Goal: Task Accomplishment & Management: Manage account settings

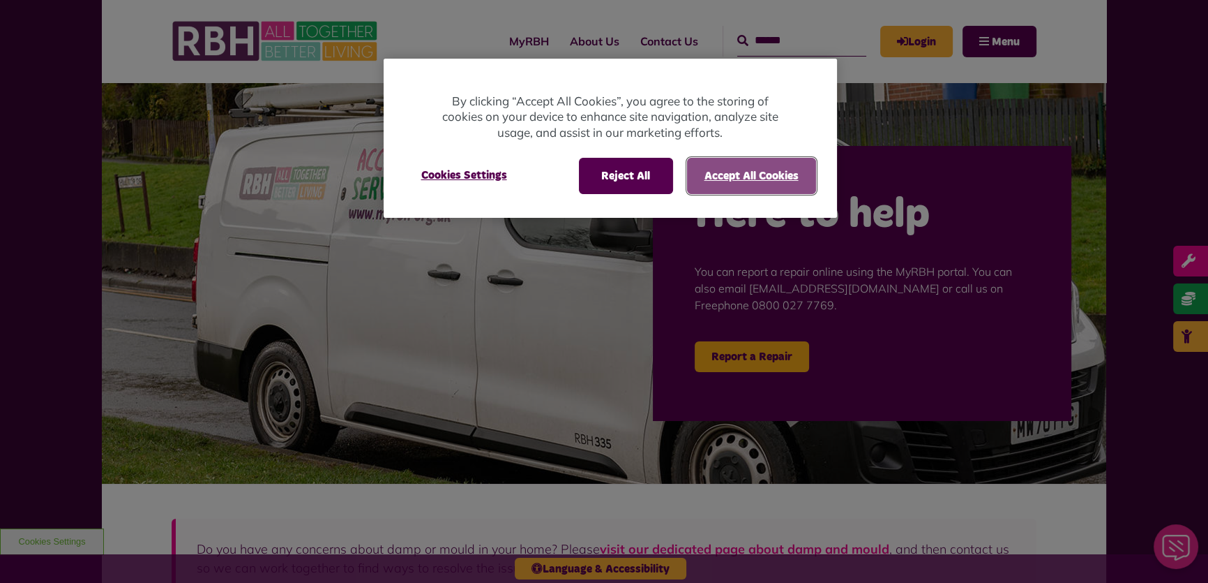
click at [744, 173] on button "Accept All Cookies" at bounding box center [751, 176] width 129 height 36
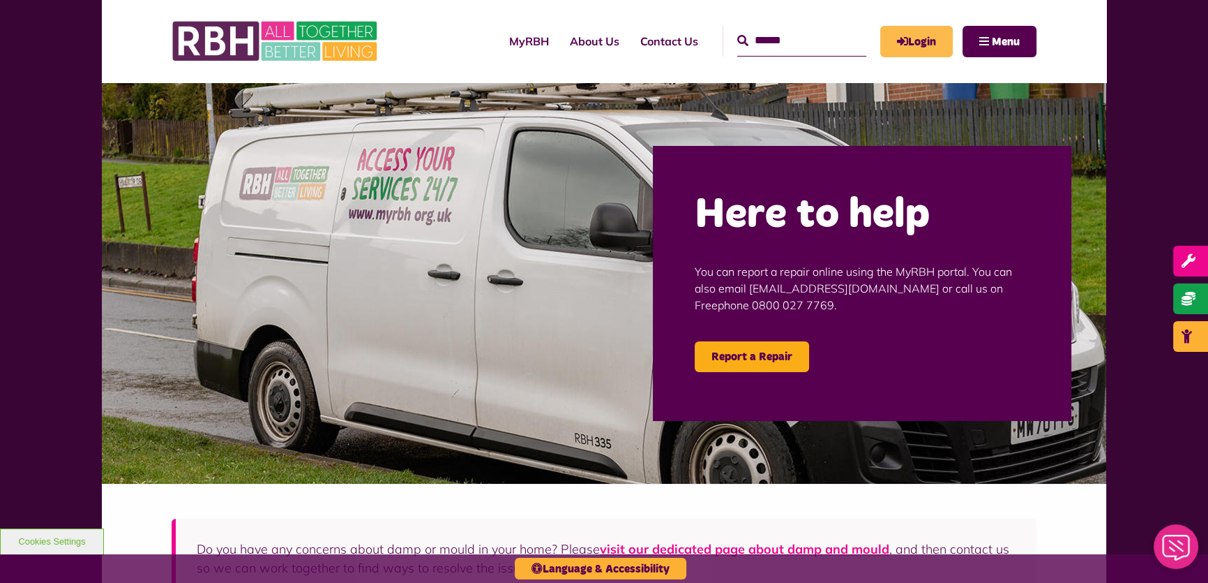
click at [924, 31] on link "Login" at bounding box center [916, 41] width 73 height 31
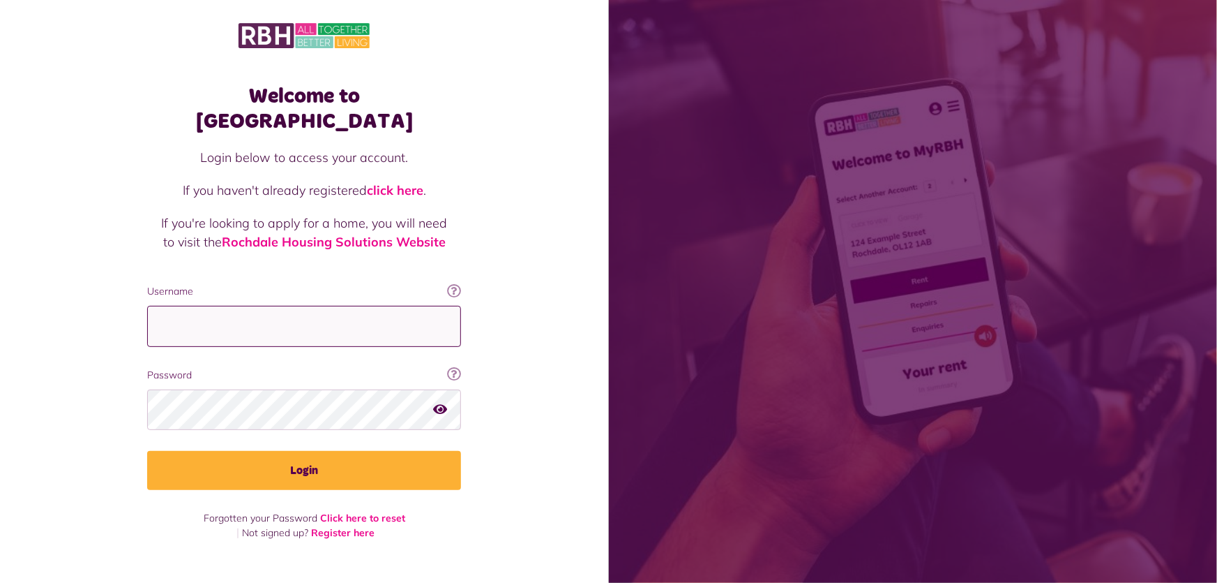
click at [332, 306] on input "Username" at bounding box center [304, 326] width 314 height 41
type input "**********"
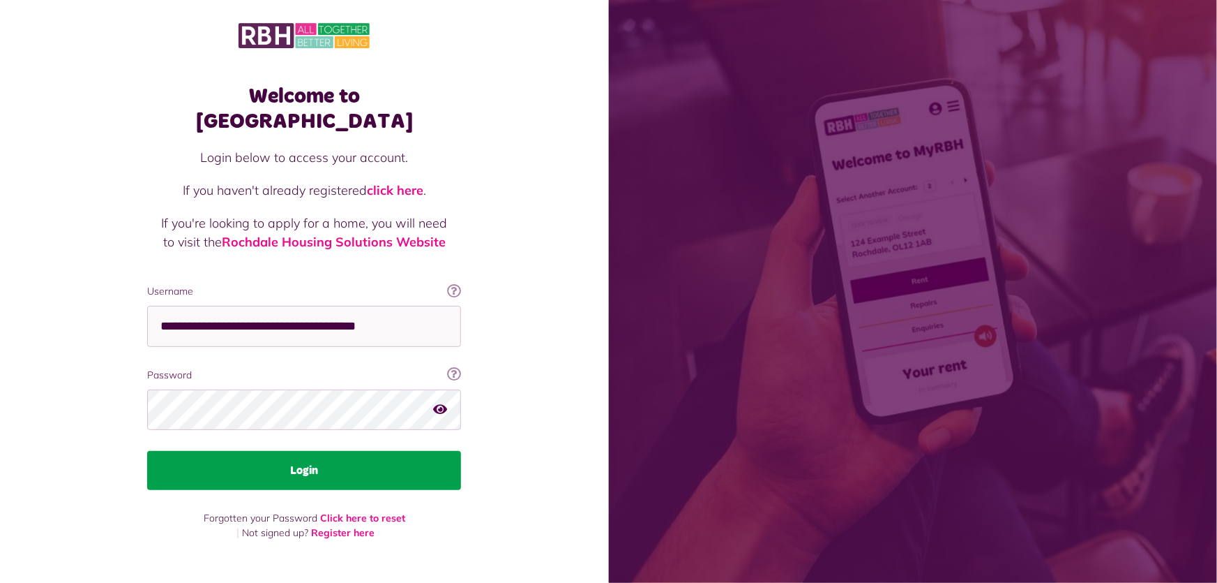
click at [314, 451] on button "Login" at bounding box center [304, 470] width 314 height 39
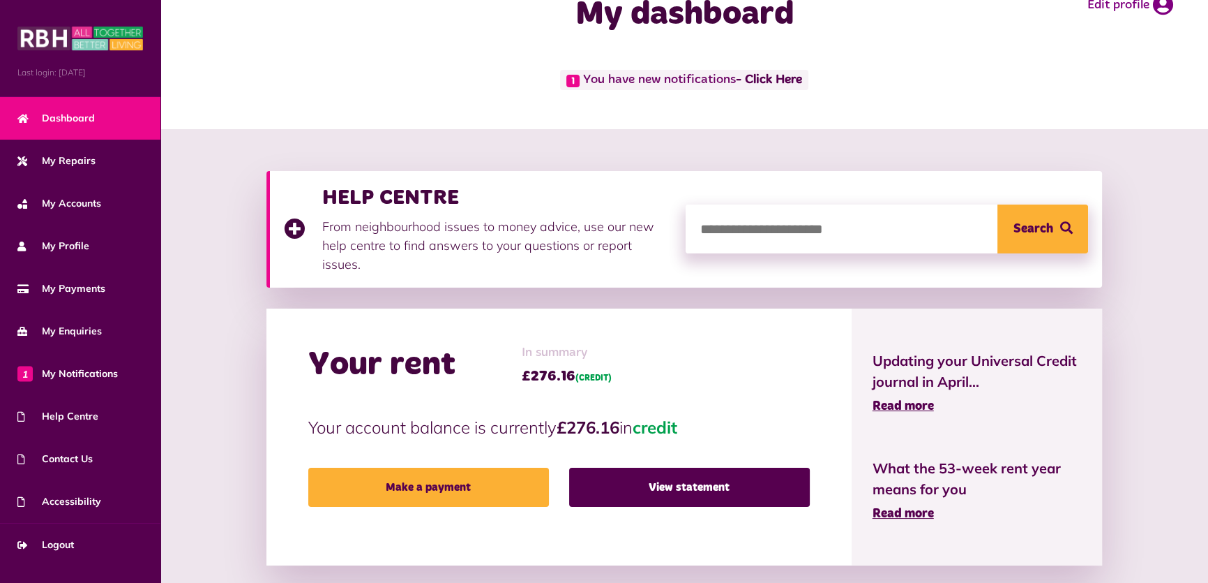
scroll to position [63, 0]
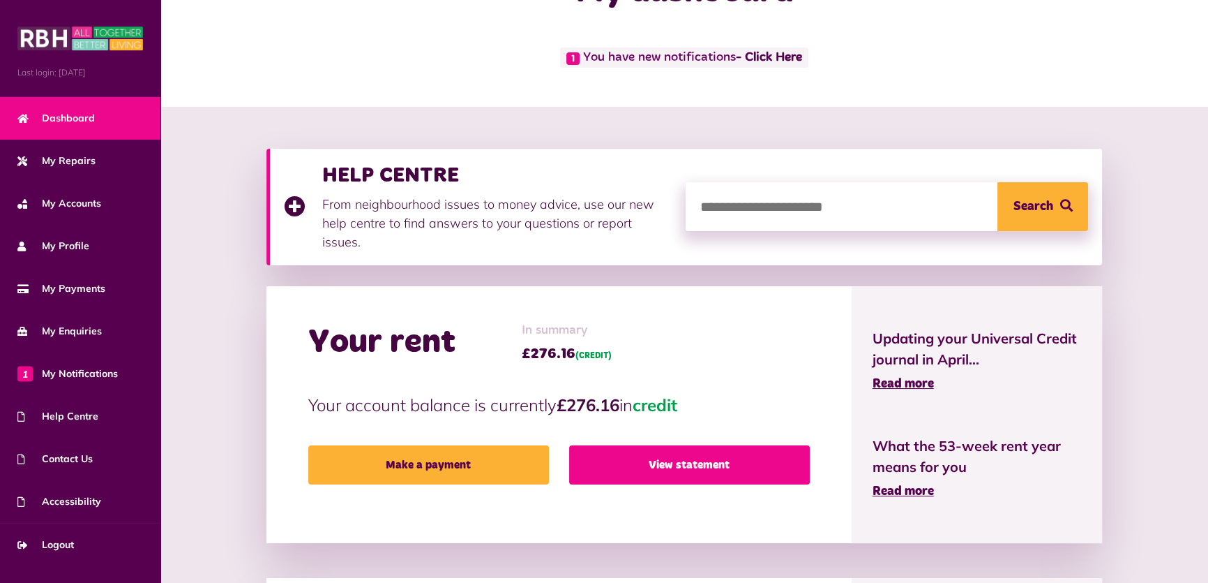
click at [727, 445] on link "View statement" at bounding box center [689, 464] width 241 height 39
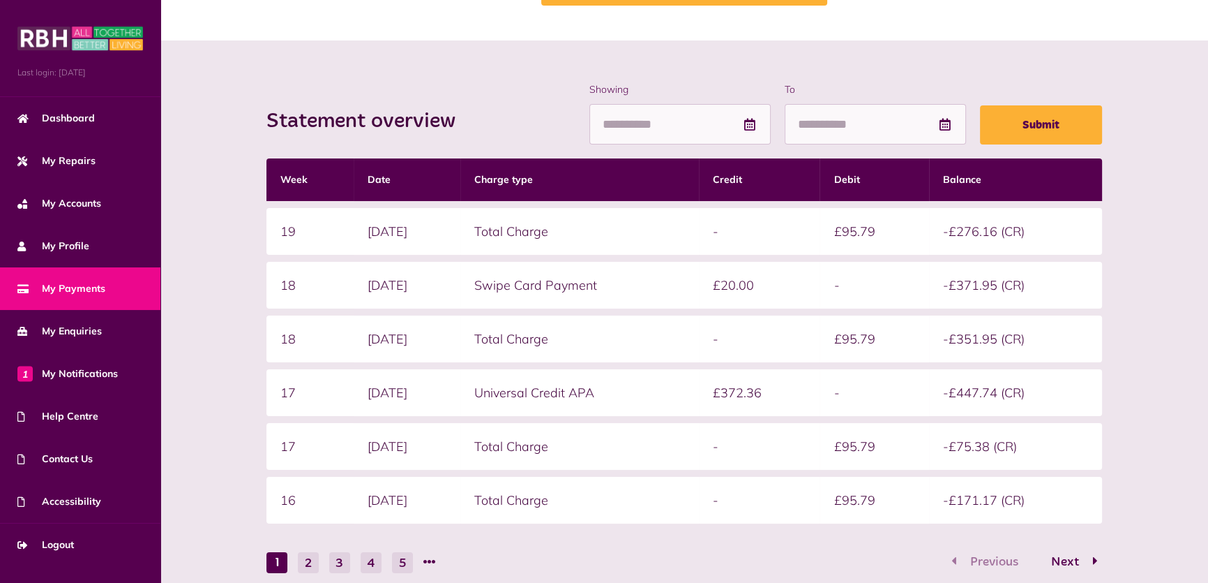
scroll to position [190, 0]
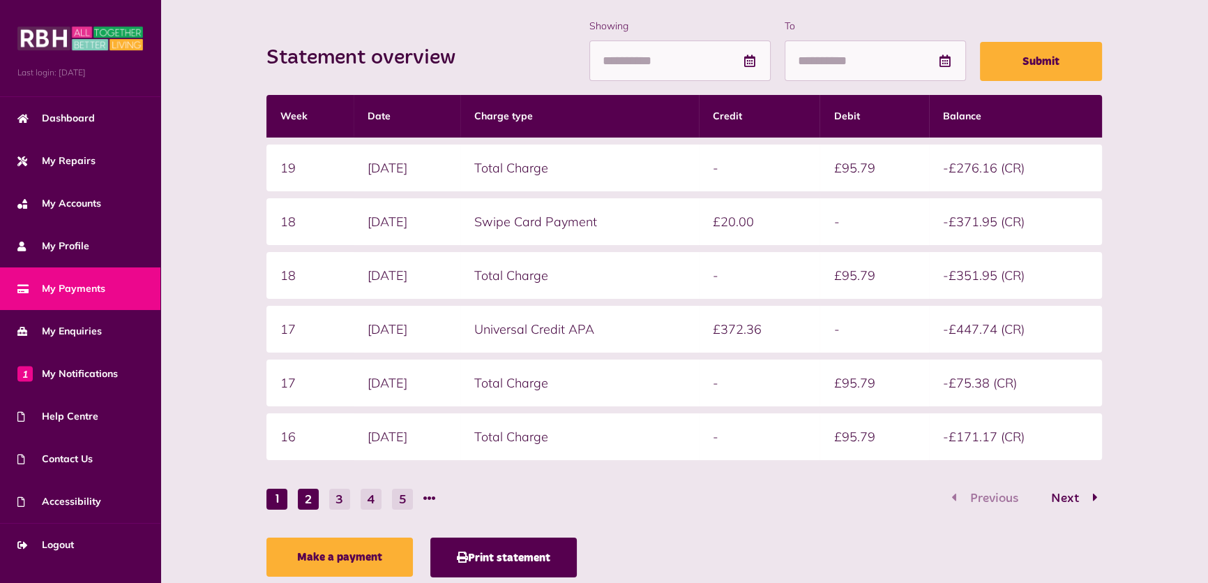
click at [309, 502] on button "2" at bounding box center [308, 498] width 21 height 21
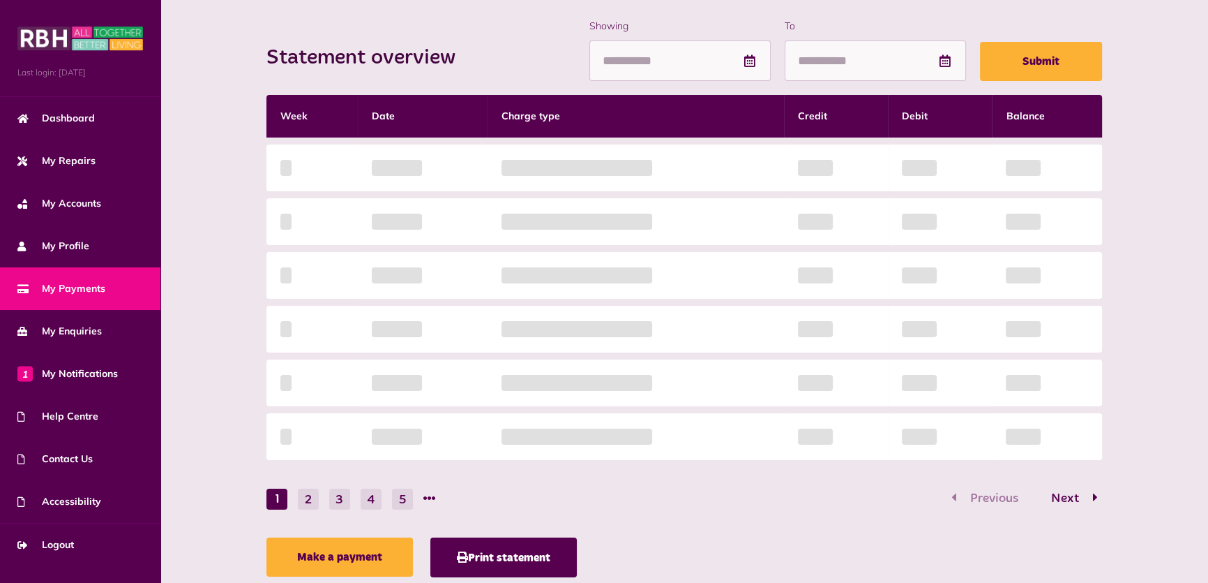
click at [336, 502] on div "Statement overview Showing To Submit Week Date Charge type Credit Debit Balance…" at bounding box center [685, 301] width 850 height 565
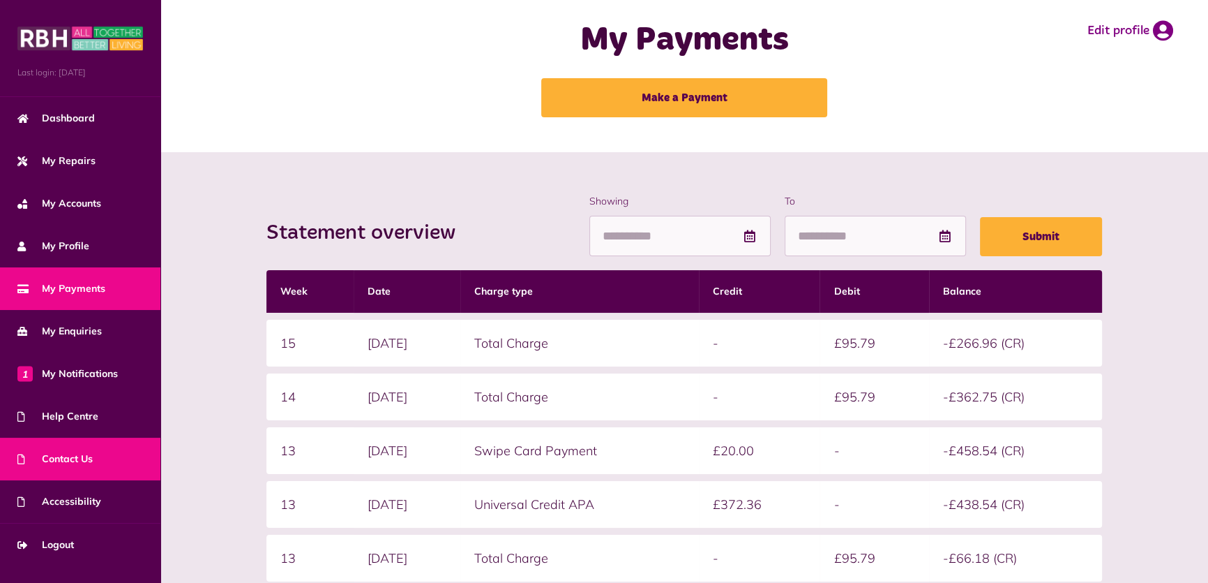
scroll to position [63, 0]
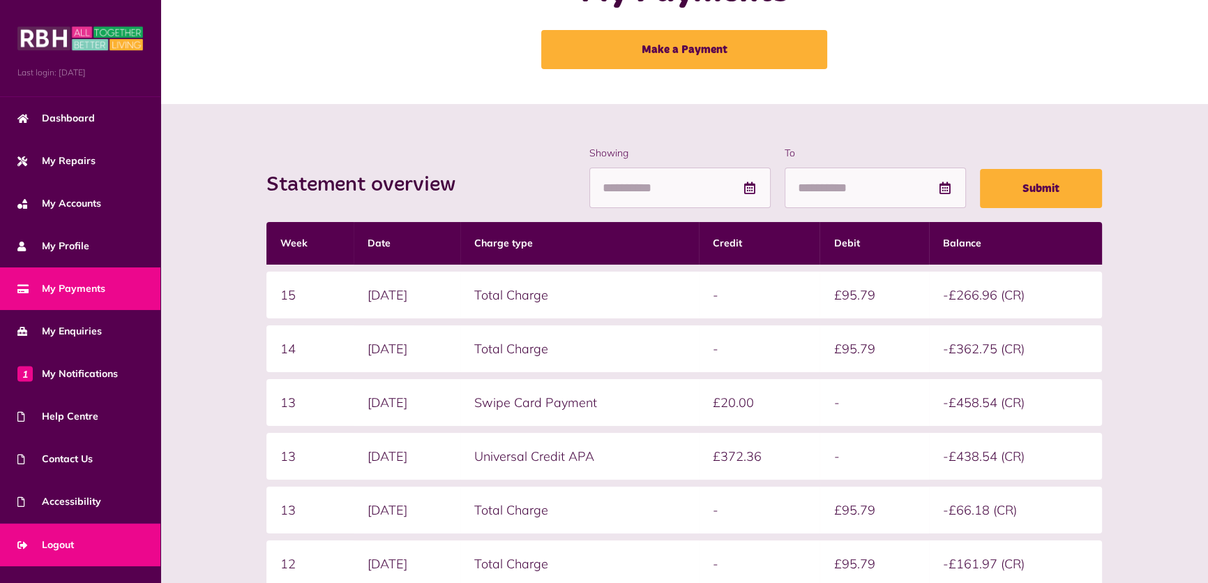
click at [59, 543] on span "Logout" at bounding box center [45, 544] width 57 height 15
